Goal: Check status

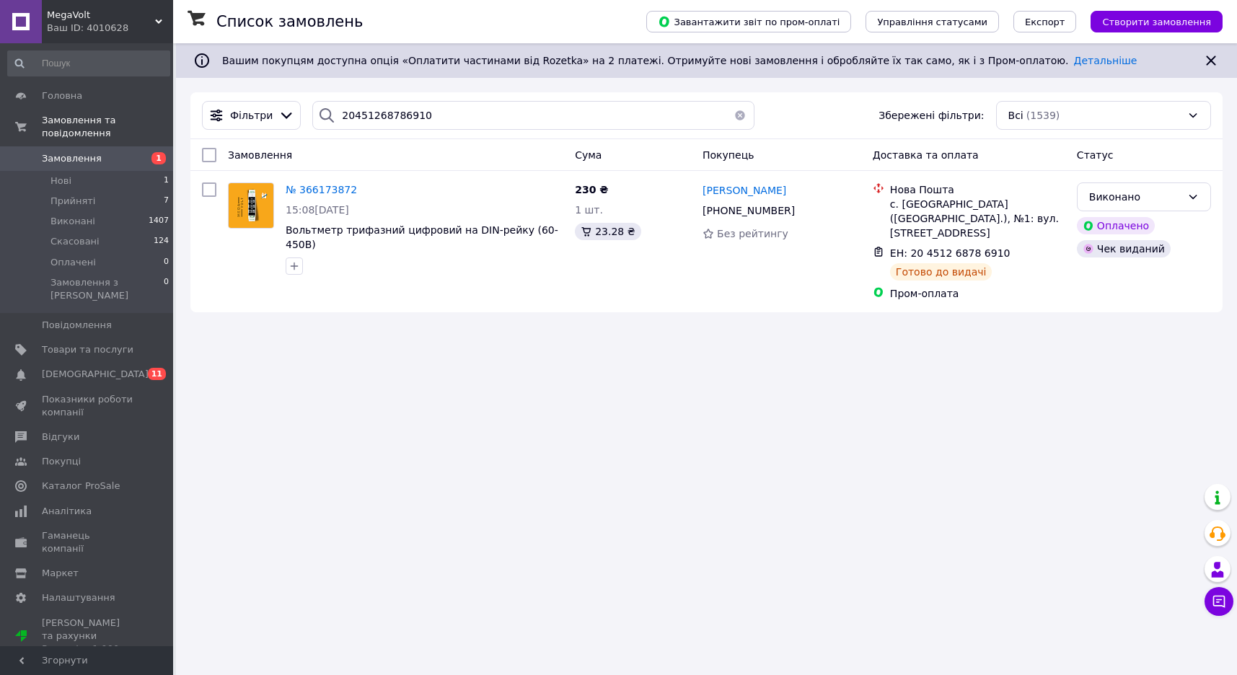
click at [733, 112] on button "button" at bounding box center [740, 115] width 29 height 29
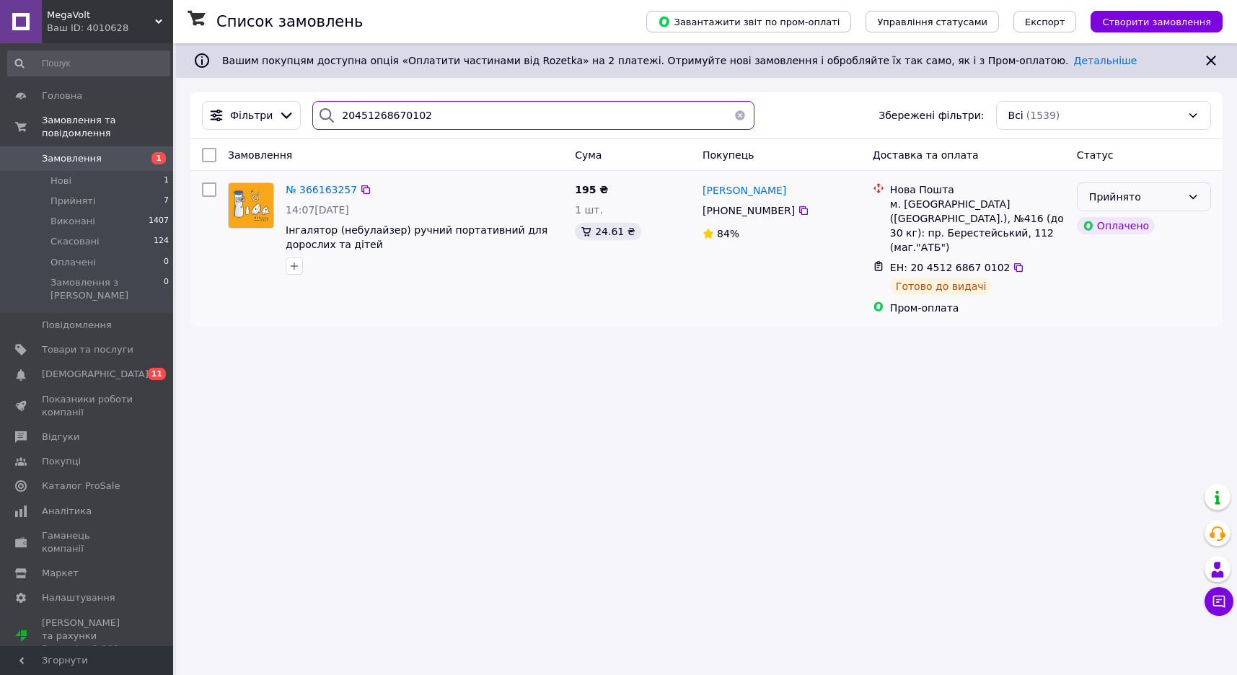
type input "20451268670102"
click at [1172, 197] on div "Прийнято" at bounding box center [1135, 197] width 92 height 16
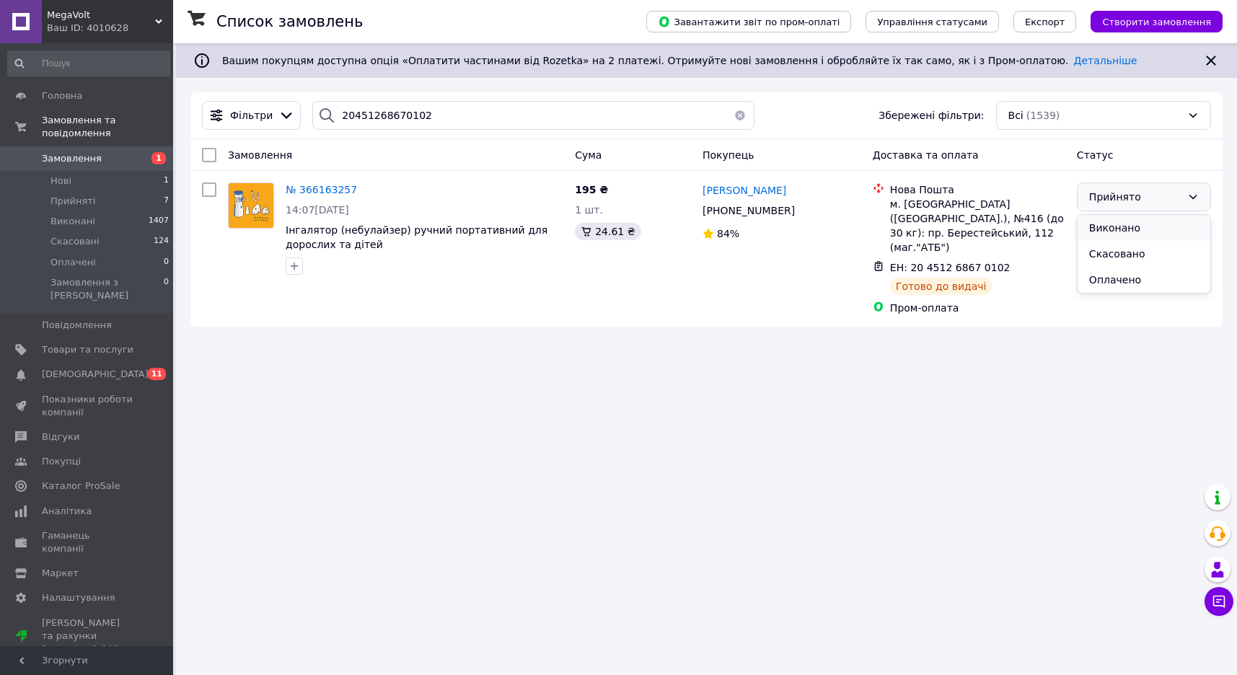
click at [1120, 228] on li "Виконано" at bounding box center [1144, 228] width 133 height 26
click at [734, 110] on button "button" at bounding box center [740, 115] width 29 height 29
